Goal: Task Accomplishment & Management: Manage account settings

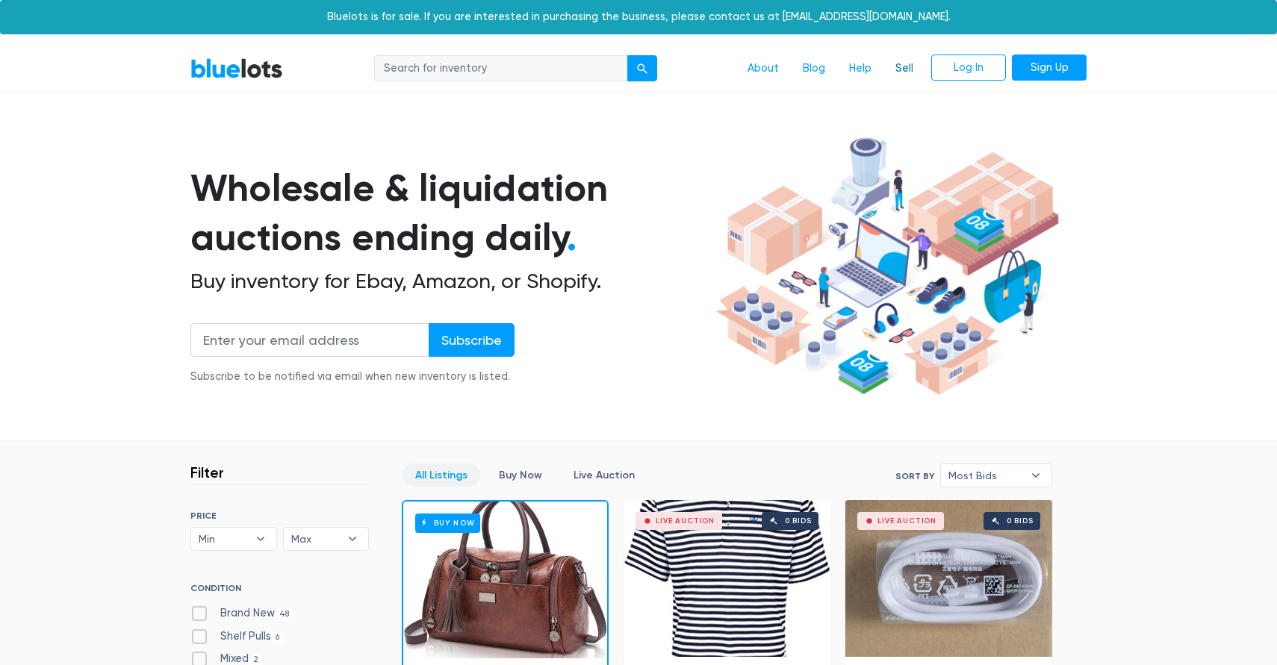
click at [898, 77] on link "Sell" at bounding box center [904, 69] width 42 height 28
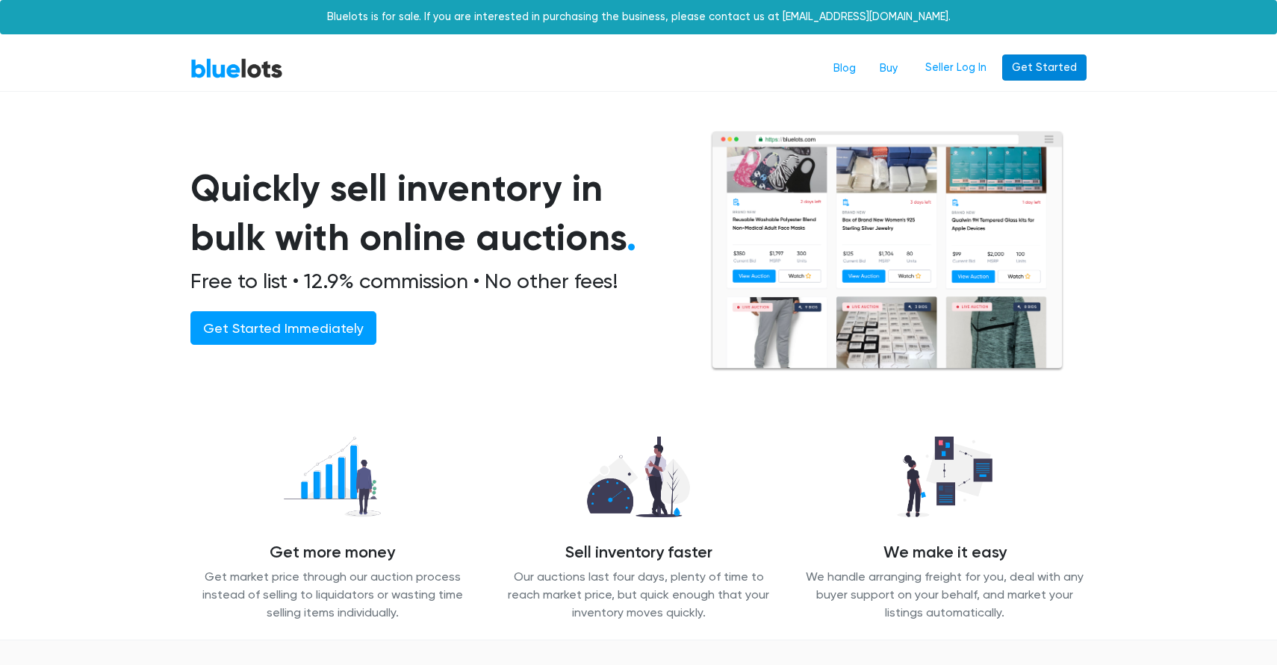
click at [1050, 66] on link "Get Started" at bounding box center [1044, 68] width 84 height 27
click at [971, 66] on link "Seller Log In" at bounding box center [955, 68] width 81 height 27
click at [965, 69] on link "Seller Log In" at bounding box center [955, 68] width 81 height 27
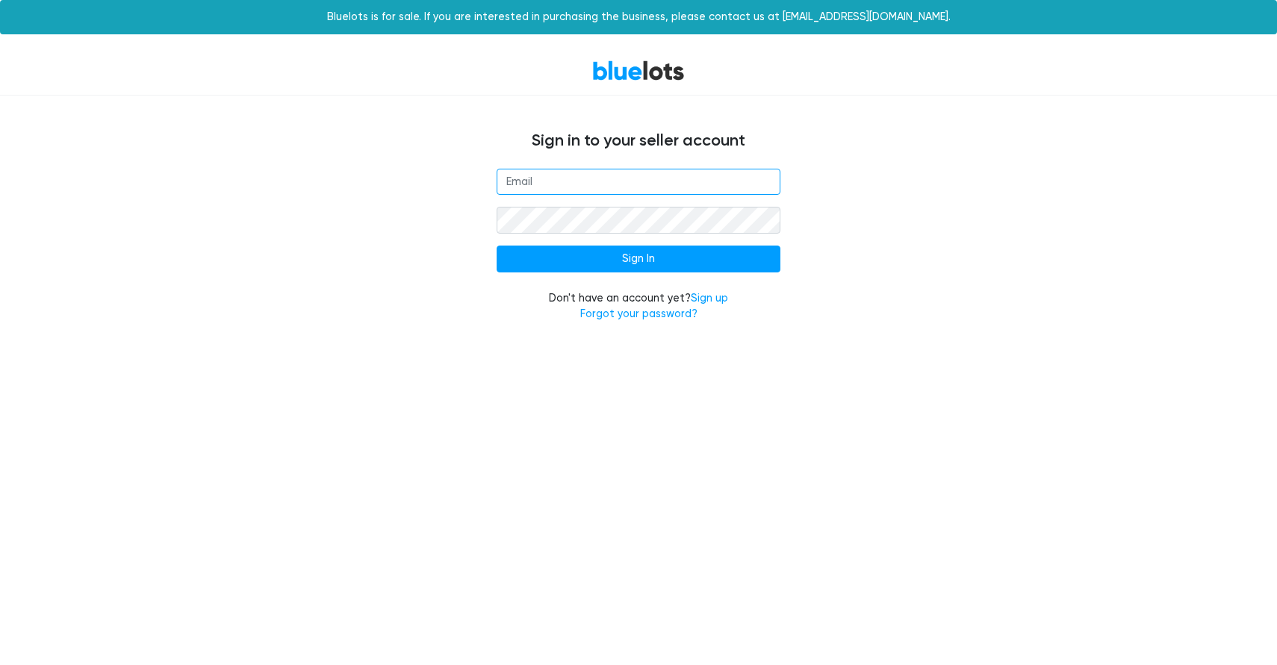
type input "[EMAIL_ADDRESS][DOMAIN_NAME]"
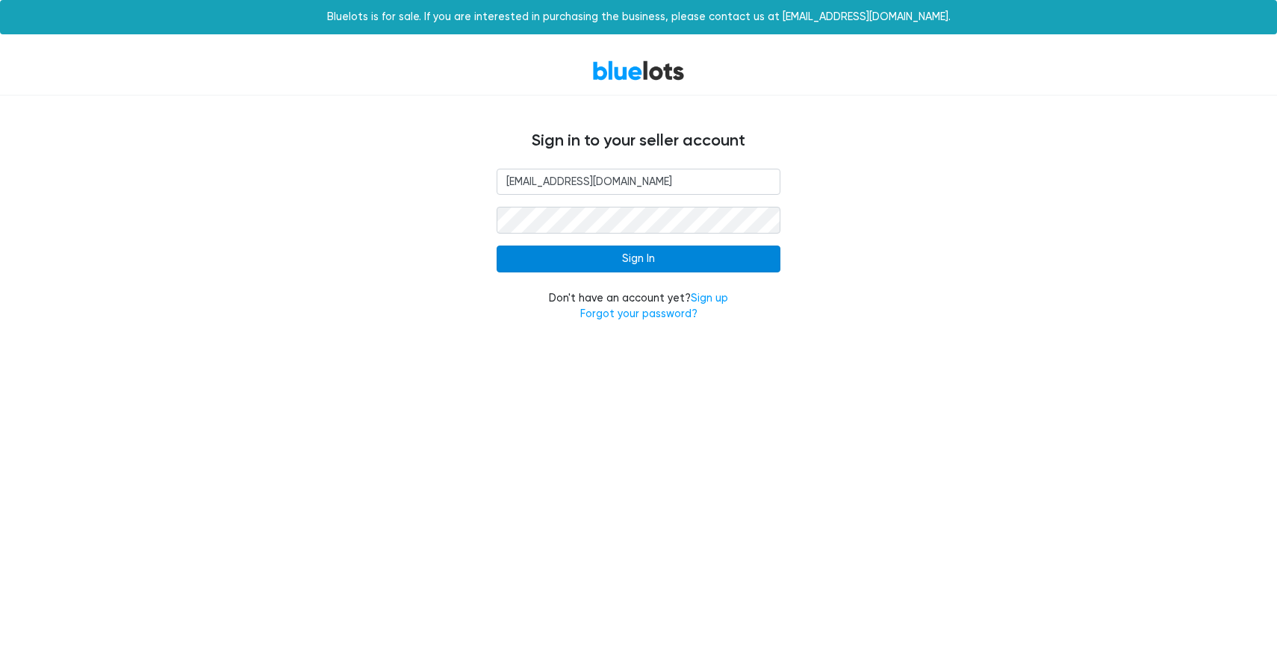
click at [627, 257] on input "Sign In" at bounding box center [639, 259] width 284 height 27
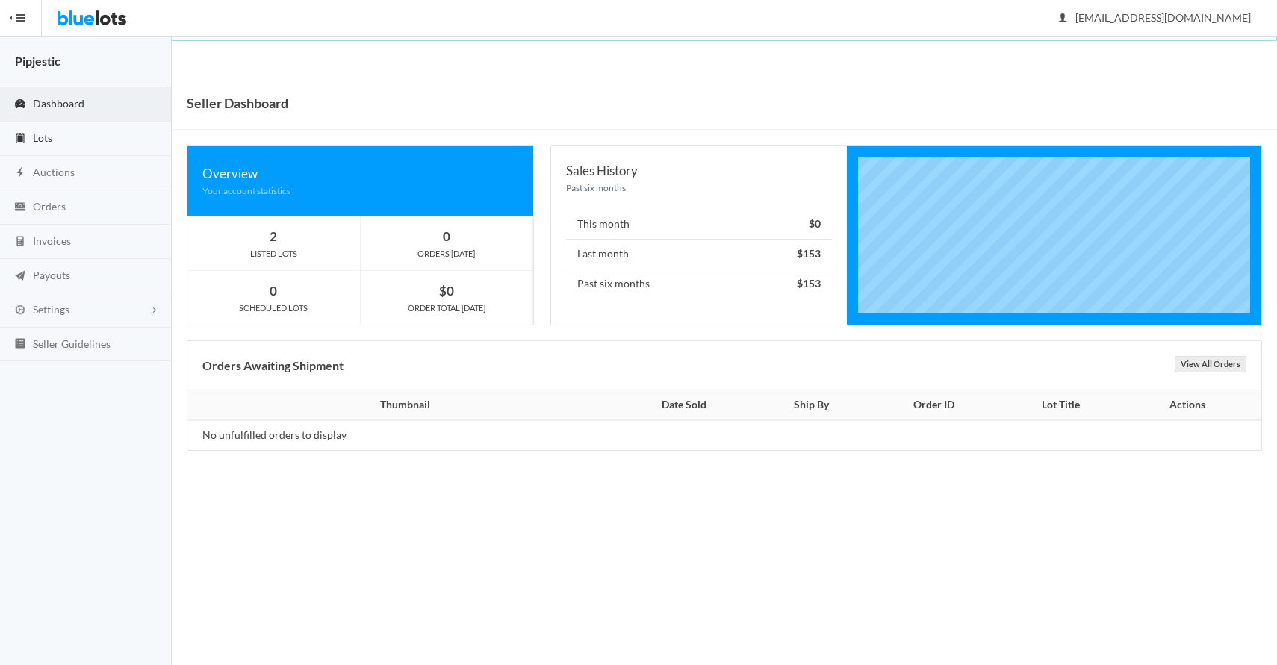
click at [43, 149] on link "Lots" at bounding box center [86, 139] width 172 height 34
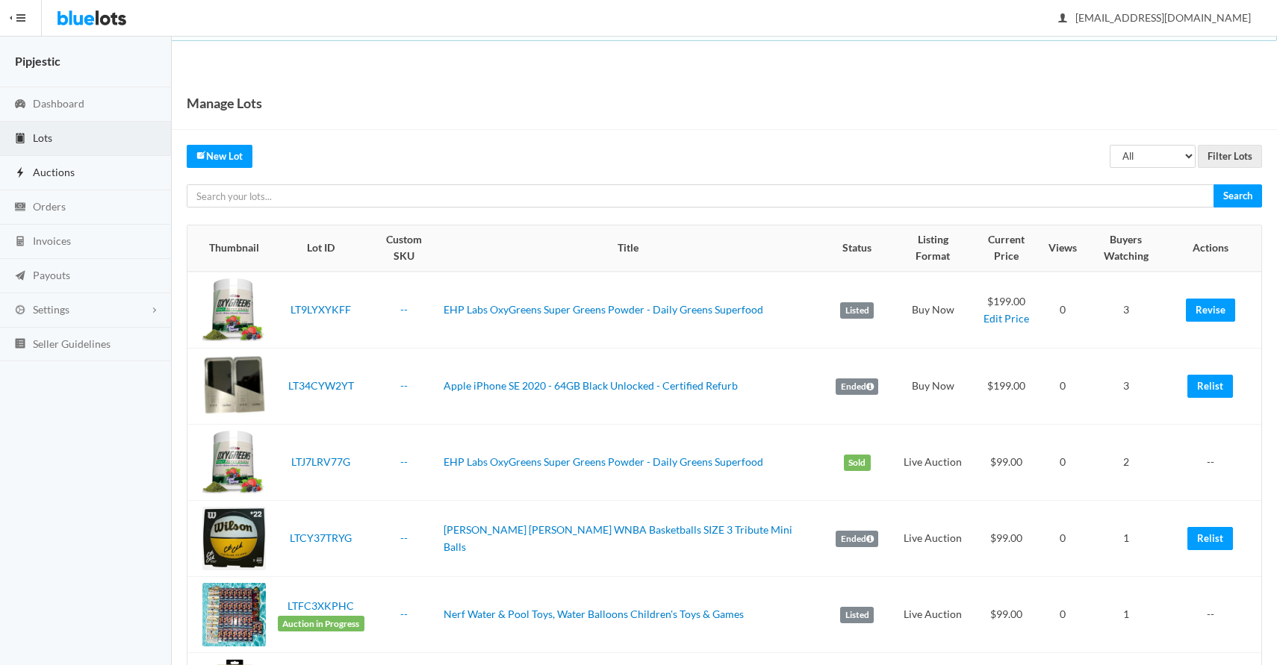
click at [54, 171] on span "Auctions" at bounding box center [54, 172] width 42 height 13
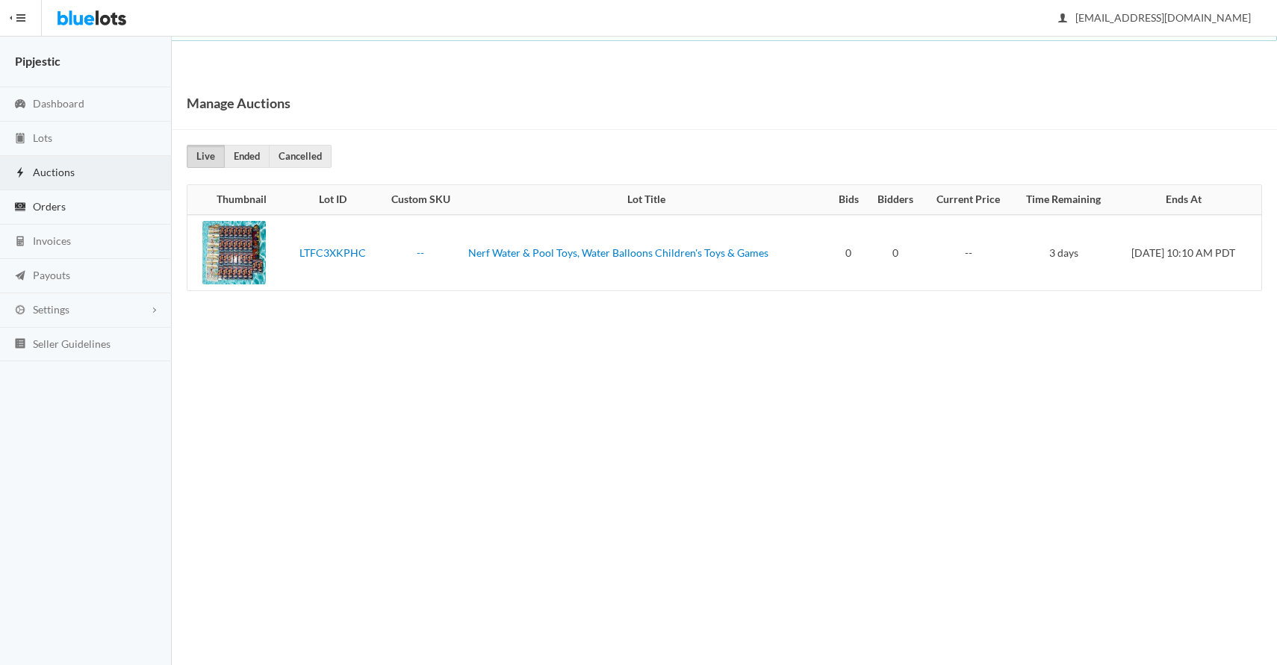
click at [53, 207] on span "Orders" at bounding box center [49, 206] width 33 height 13
